Goal: Information Seeking & Learning: Learn about a topic

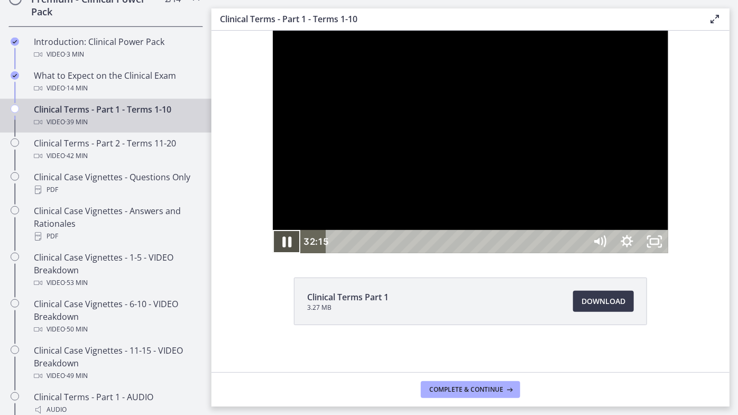
click at [282, 247] on icon "Pause" at bounding box center [286, 241] width 9 height 11
click at [283, 246] on icon "Play Video" at bounding box center [286, 241] width 7 height 10
click at [282, 246] on icon "Pause" at bounding box center [285, 241] width 7 height 9
click at [283, 246] on icon "Play Video" at bounding box center [286, 241] width 7 height 10
click at [272, 253] on div at bounding box center [469, 141] width 395 height 223
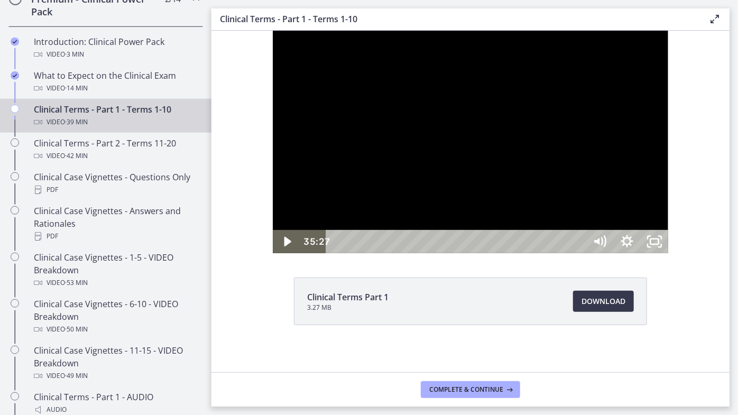
click at [272, 253] on div at bounding box center [469, 141] width 395 height 223
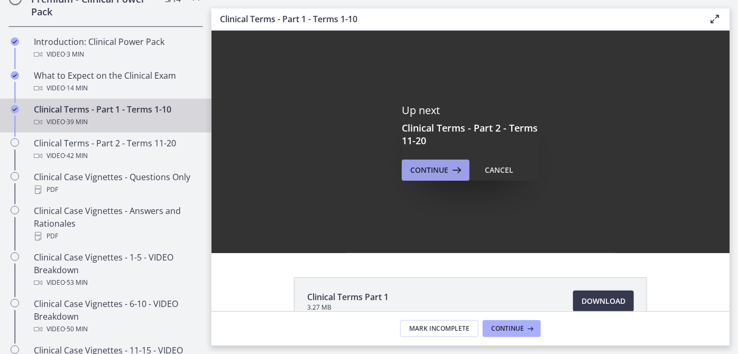
click at [415, 164] on span "Continue" at bounding box center [429, 170] width 38 height 13
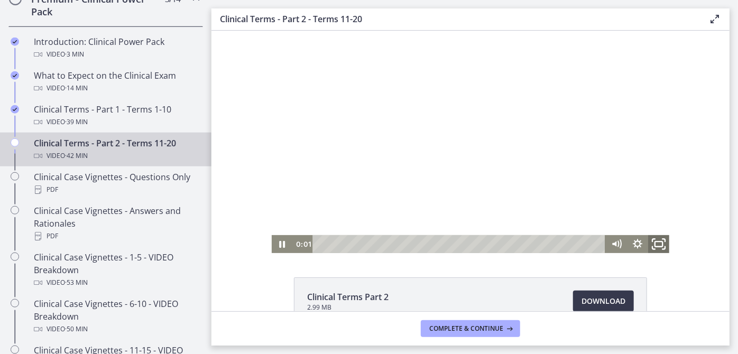
click at [652, 245] on icon "Fullscreen" at bounding box center [657, 244] width 25 height 22
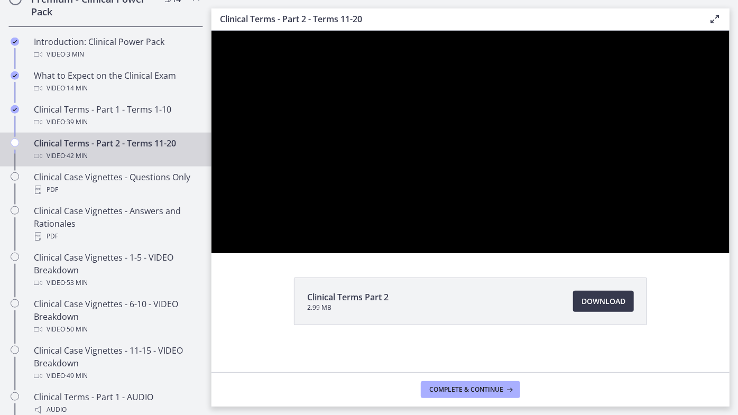
click at [729, 253] on div at bounding box center [470, 141] width 518 height 223
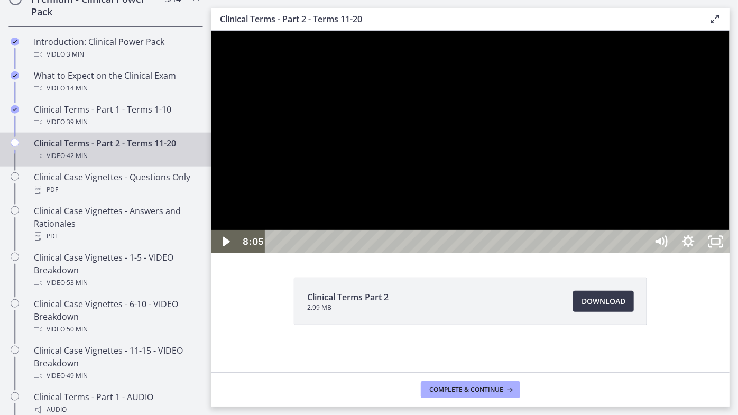
click at [729, 253] on div at bounding box center [470, 141] width 518 height 223
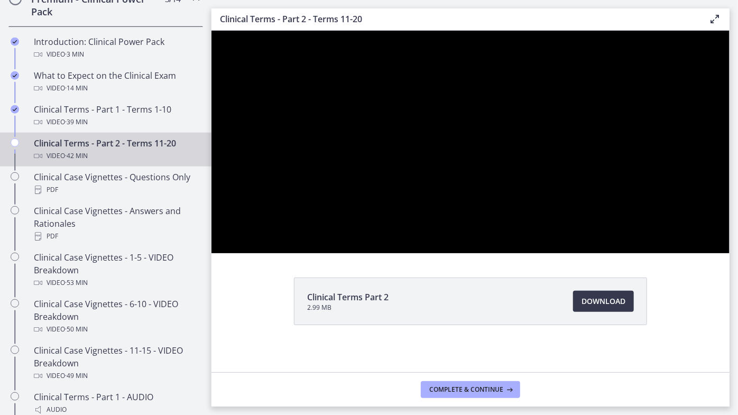
click at [729, 253] on div at bounding box center [470, 141] width 518 height 223
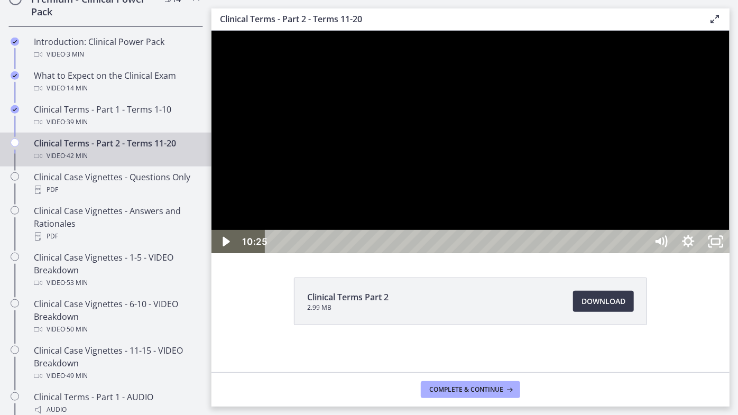
click at [729, 253] on div at bounding box center [470, 141] width 518 height 223
click at [232, 253] on icon "Pause" at bounding box center [224, 240] width 27 height 23
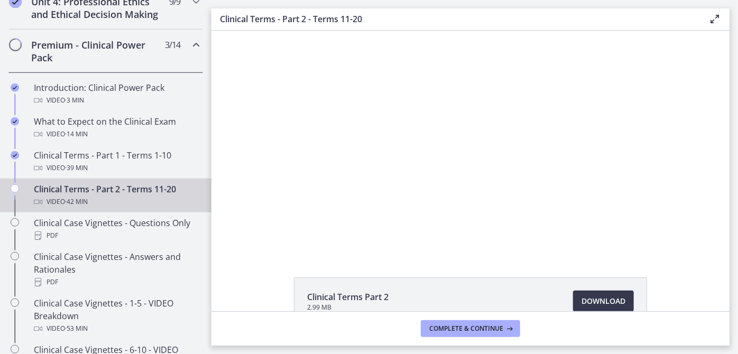
scroll to position [480, 0]
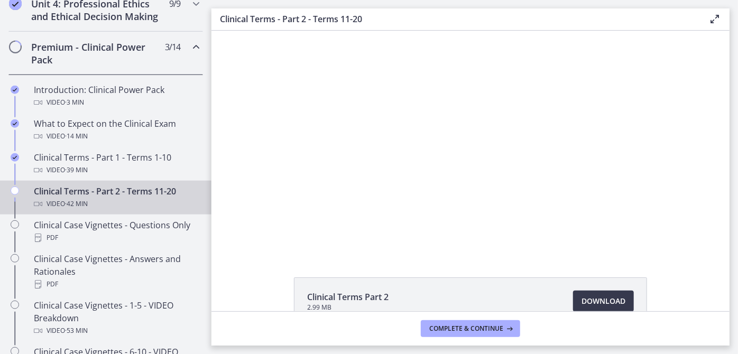
click at [190, 53] on icon "Chapters" at bounding box center [196, 47] width 13 height 13
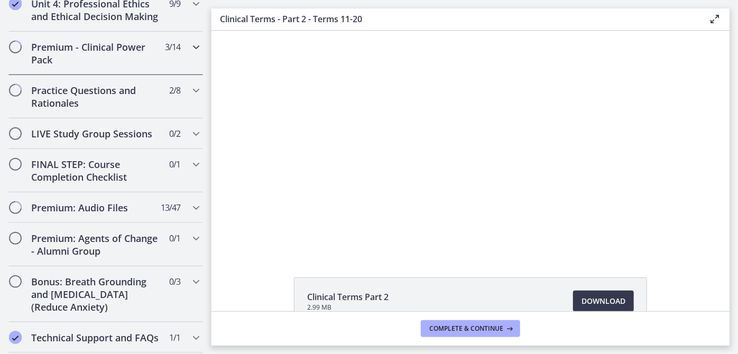
click at [190, 53] on icon "Chapters" at bounding box center [196, 47] width 13 height 13
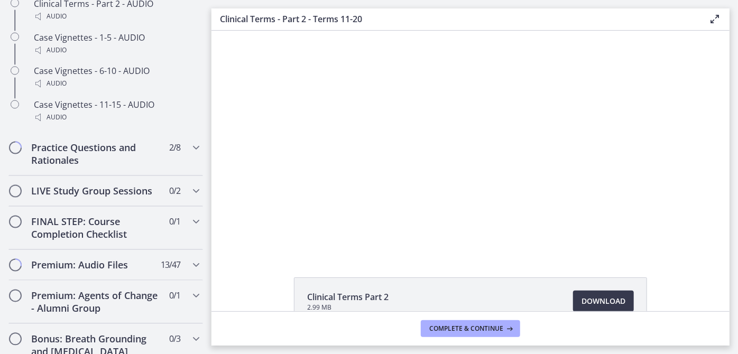
scroll to position [961, 0]
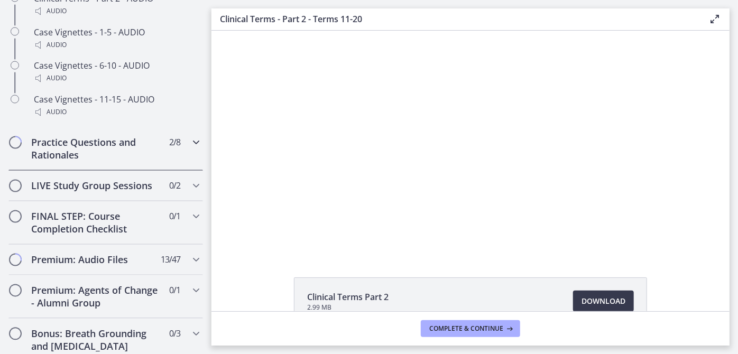
click at [190, 149] on icon "Chapters" at bounding box center [196, 142] width 13 height 13
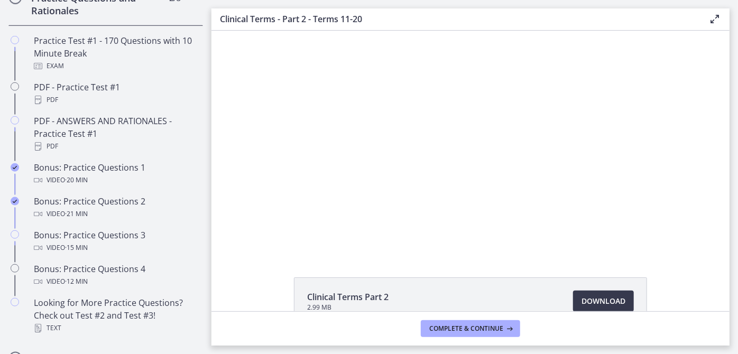
scroll to position [535, 0]
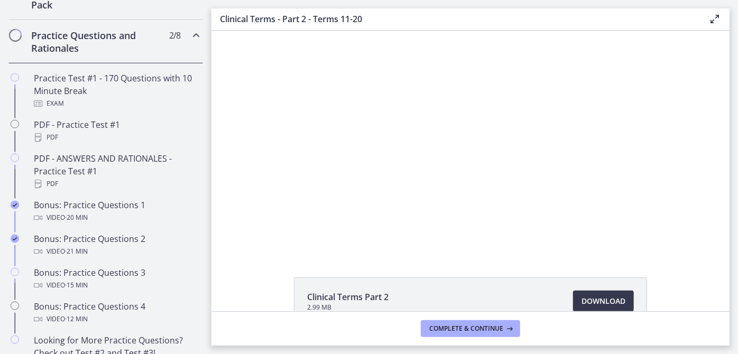
click at [190, 42] on icon "Chapters" at bounding box center [196, 35] width 13 height 13
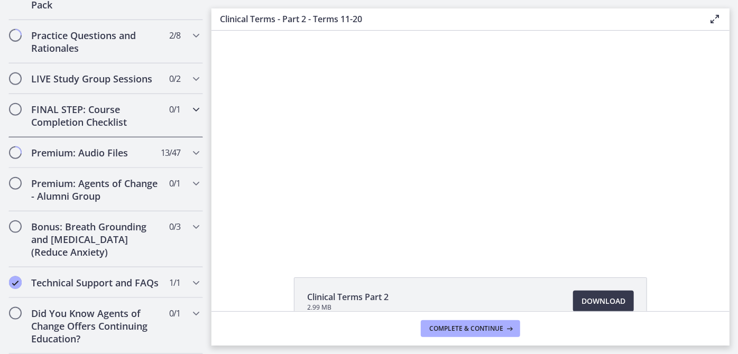
click at [191, 116] on icon "Chapters" at bounding box center [196, 109] width 13 height 13
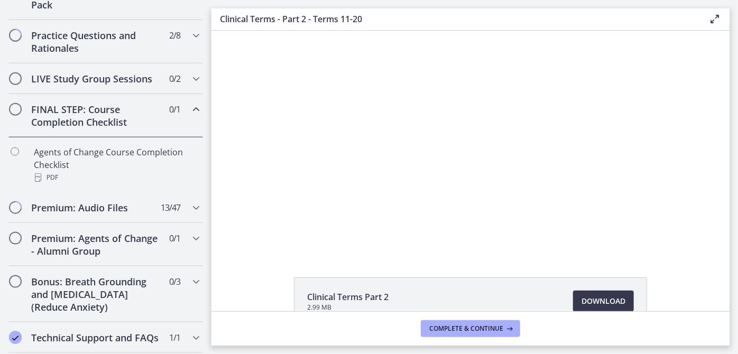
click at [191, 116] on icon "Chapters" at bounding box center [196, 109] width 13 height 13
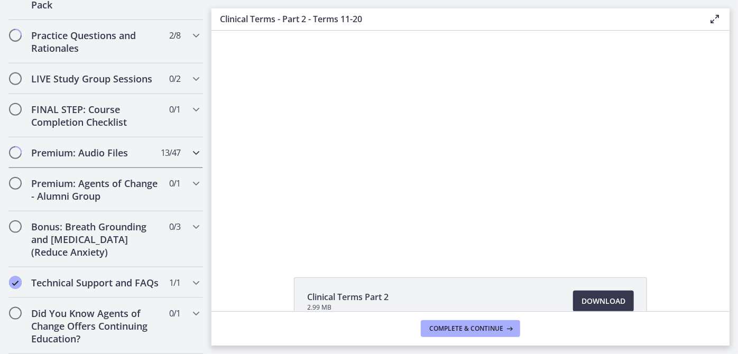
click at [190, 159] on icon "Chapters" at bounding box center [196, 152] width 13 height 13
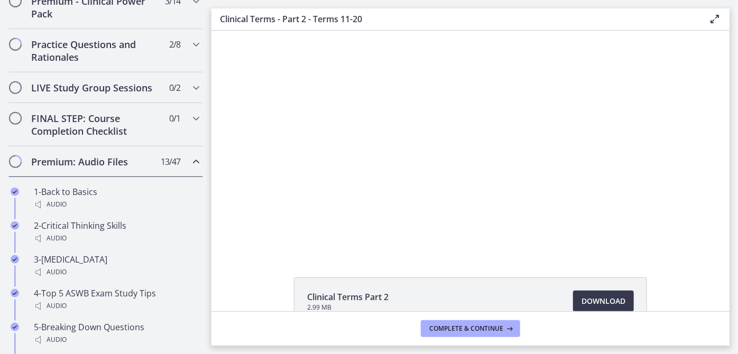
scroll to position [584, 0]
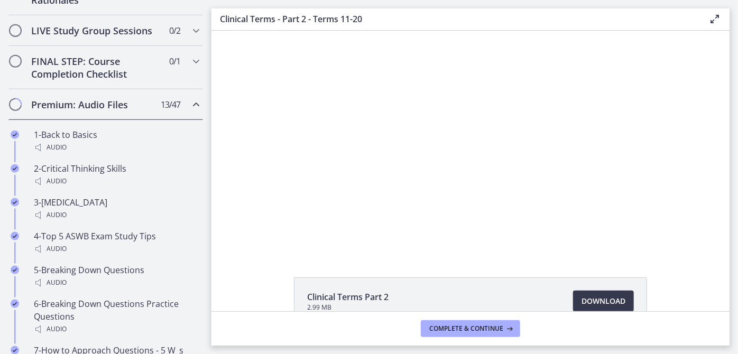
click at [190, 111] on icon "Chapters" at bounding box center [196, 104] width 13 height 13
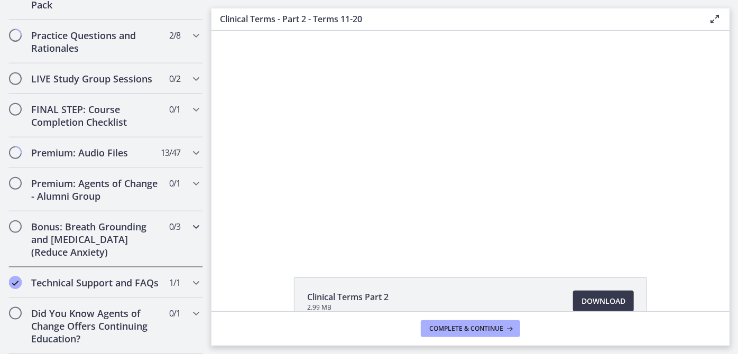
click at [190, 220] on icon "Chapters" at bounding box center [196, 226] width 13 height 13
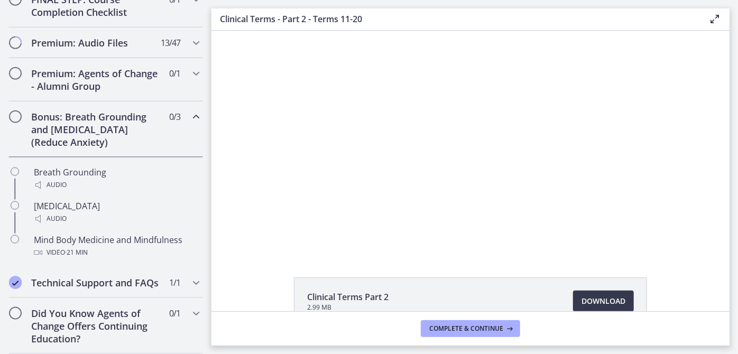
scroll to position [666, 0]
click at [190, 110] on icon "Chapters" at bounding box center [196, 116] width 13 height 13
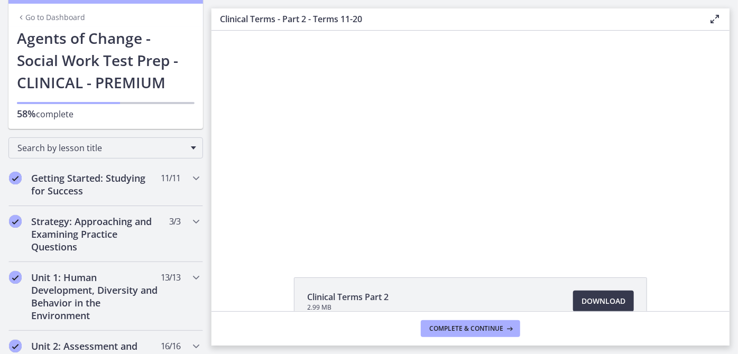
scroll to position [0, 0]
